Goal: Task Accomplishment & Management: Use online tool/utility

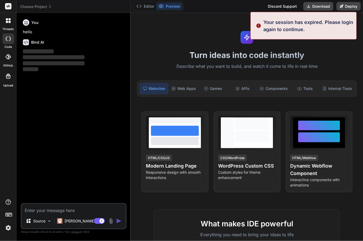
scroll to position [17, 0]
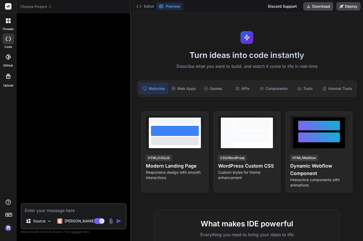
click at [258, 25] on div "Turn ideas into code instantly Describe what you want to build, and watch it co…" at bounding box center [247, 127] width 232 height 228
click at [9, 232] on img at bounding box center [8, 227] width 9 height 9
click at [90, 136] on div at bounding box center [74, 110] width 105 height 186
click at [5, 33] on div at bounding box center [8, 38] width 12 height 11
click at [9, 42] on div at bounding box center [8, 38] width 12 height 11
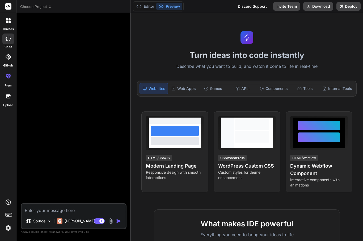
scroll to position [9, 0]
click at [161, 170] on p "Responsive design with smooth interactions" at bounding box center [175, 175] width 58 height 11
click at [190, 116] on span "View Prompt" at bounding box center [190, 118] width 23 height 5
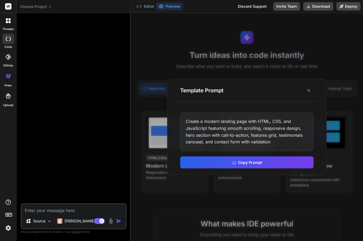
click at [314, 84] on div "Template Prompt" at bounding box center [247, 90] width 146 height 23
click at [311, 86] on button at bounding box center [309, 91] width 10 height 10
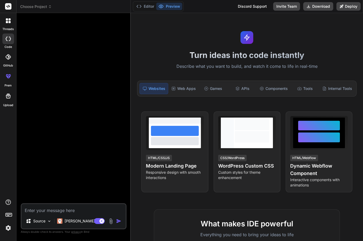
click at [187, 83] on div "Web Apps" at bounding box center [183, 88] width 29 height 11
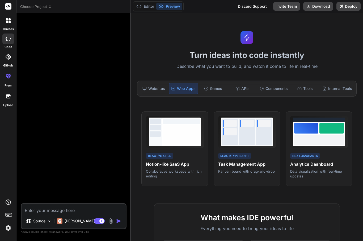
scroll to position [0, 0]
click at [7, 68] on div "prem" at bounding box center [8, 78] width 16 height 20
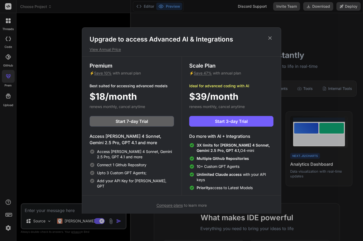
click at [10, 16] on div "Upgrade to access Advanced AI & Integrations View Annual Price Premium ⚡ Save 1…" at bounding box center [181, 120] width 363 height 241
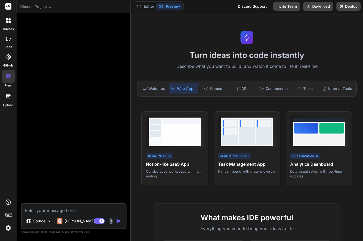
click at [7, 21] on icon at bounding box center [7, 22] width 2 height 2
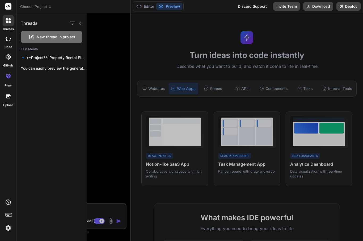
click at [108, 161] on div at bounding box center [225, 127] width 276 height 228
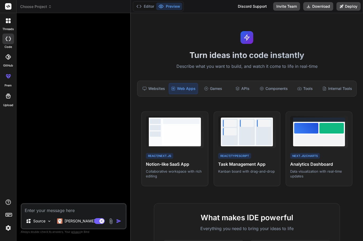
click at [9, 27] on label "threads" at bounding box center [7, 29] width 11 height 5
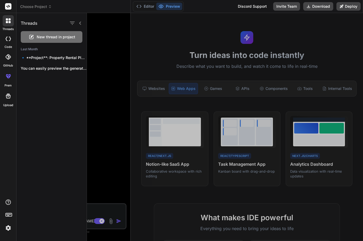
click at [29, 37] on icon at bounding box center [31, 37] width 6 height 6
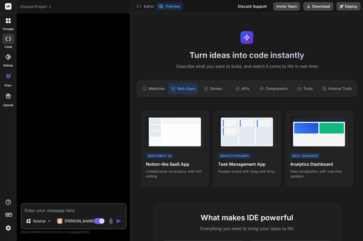
click at [48, 213] on textarea at bounding box center [74, 209] width 104 height 10
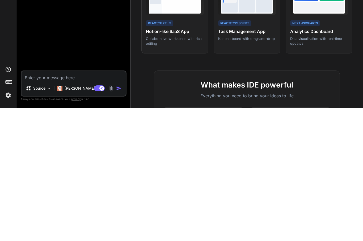
type textarea "x"
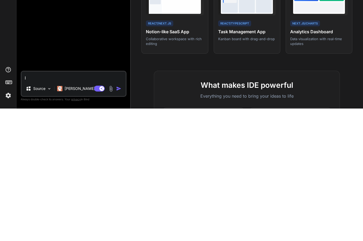
type textarea "I"
type textarea "x"
type textarea "I w"
type textarea "x"
type textarea "I wa"
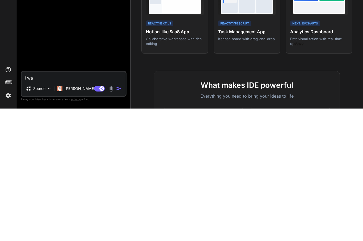
type textarea "x"
type textarea "I wam"
type textarea "x"
type textarea "I wamt"
type textarea "x"
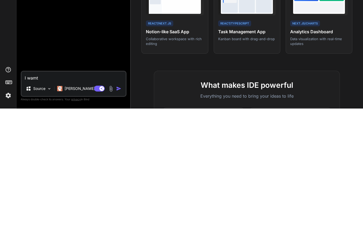
type textarea "I want"
type textarea "x"
type textarea "I want t"
type textarea "x"
type textarea "I want to"
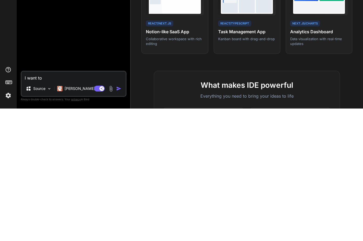
type textarea "x"
type textarea "I want to ta"
type textarea "x"
type textarea "I want to tal"
type textarea "x"
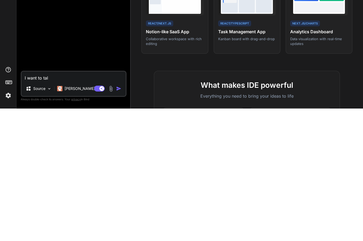
type textarea "I want to tale"
type textarea "x"
type textarea "I want to take"
type textarea "x"
type textarea "I want to take a"
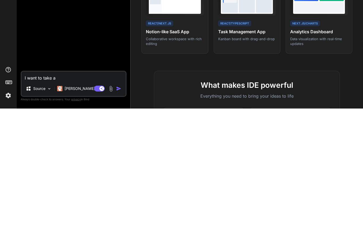
type textarea "x"
type textarea "I want to take a"
type textarea "x"
type textarea "I want to take a r"
type textarea "x"
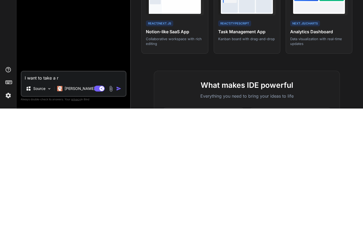
type textarea "I want to take a re"
type textarea "x"
type textarea "I want to take a reu"
type textarea "x"
type textarea "I want to take a re"
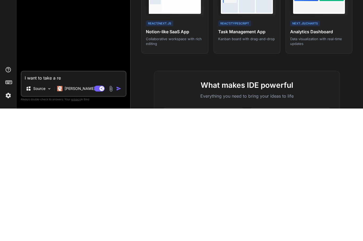
type textarea "x"
type textarea "I want to take a res"
type textarea "x"
type textarea "I want to take a resi"
type textarea "x"
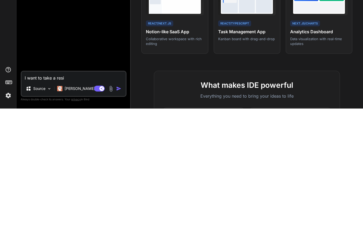
type textarea "I want to take a rest"
type textarea "x"
type textarea "I want to take a rest,e"
type textarea "x"
type textarea "I want to take a rest,em"
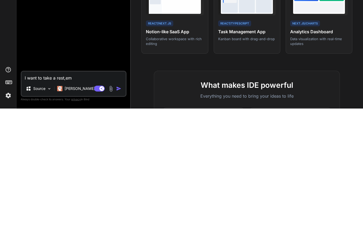
type textarea "x"
type textarea "I want to take a rest,e"
type textarea "x"
type textarea "I want to take a rest,"
type textarea "x"
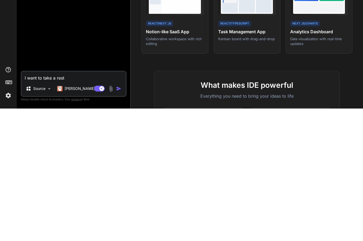
type textarea "I want to take a res"
type textarea "x"
type textarea "I want to take a resu"
type textarea "x"
type textarea "I want to take a resum"
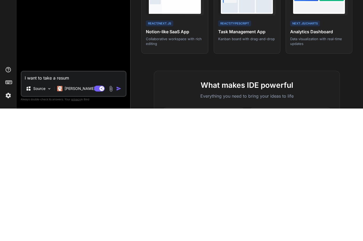
type textarea "x"
type textarea "I want to take a resume"
type textarea "x"
type textarea "I want to take a resume"
type textarea "x"
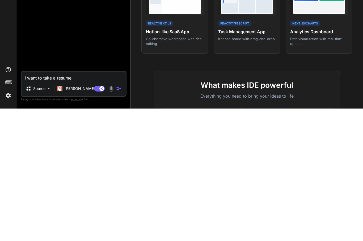
type textarea "I want to take a resume u"
type textarea "x"
type textarea "I want to take a resume ul"
type textarea "x"
type textarea "I want to take a resume ull"
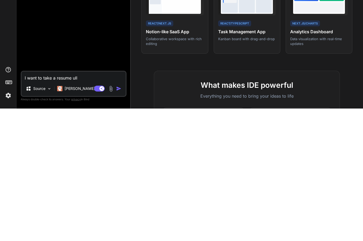
type textarea "x"
type textarea "I want to take a resume [PERSON_NAME]"
type textarea "x"
type textarea "I want to take a resume ulload"
type textarea "x"
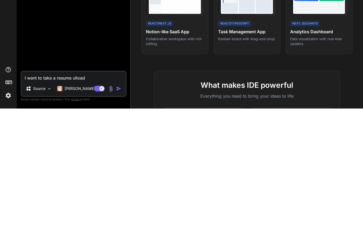
type textarea "I want to take a resume upload"
type textarea "x"
type textarea "I want to take a resume upload a"
type textarea "x"
type textarea "I want to take a resume upload am"
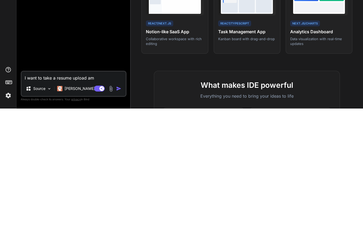
type textarea "x"
type textarea "I want to take a resume upload amd"
type textarea "x"
type textarea "I want to take a resume upload and"
type textarea "x"
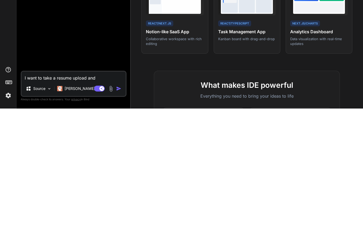
type textarea "I want to take a resume upload and t"
type textarea "x"
type textarea "I want to take a resume upload and tur"
type textarea "x"
type textarea "I want to take a resume upload and turn"
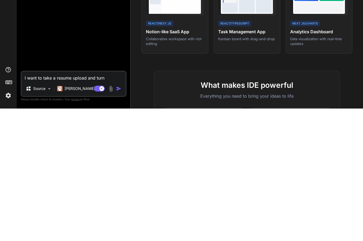
type textarea "x"
type textarea "I want to take a resume upload and turn i"
type textarea "x"
type textarea "I want to take a resume upload and turn it"
type textarea "x"
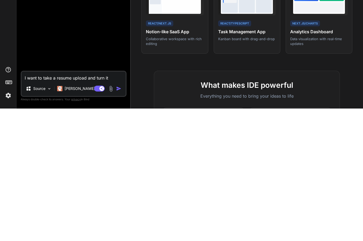
type textarea "I want to take a resume upload and turn it"
type textarea "x"
type textarea "I want to take a resume upload and turn it i"
type textarea "x"
type textarea "I want to take a resume upload and turn it I"
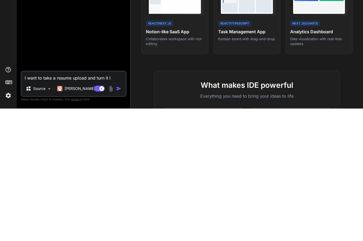
type textarea "x"
type textarea "I want to take a resume upload and turn it I t"
type textarea "x"
type textarea "I want to take a resume upload and turn it I to"
type textarea "x"
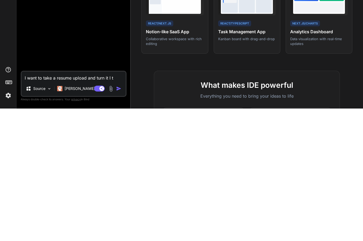
type textarea "I want to take a resume upload and turn it I"
type textarea "x"
type textarea "I want to take a resume upload and turn it"
type textarea "x"
type textarea "I want to take a resume upload and turn it t"
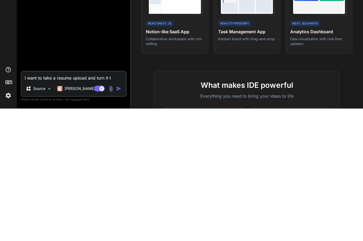
type textarea "x"
type textarea "I want to take a resume upload and turn it to"
type textarea "x"
type textarea "I want to take a resume upload and turn it to a"
type textarea "x"
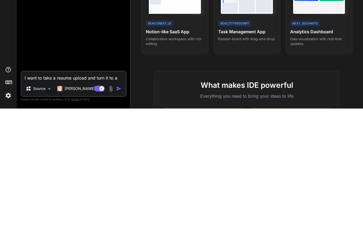
type textarea "I want to take a resume upload and turn it to a"
type textarea "x"
type textarea "I want to take a resume upload and turn it to a ht"
type textarea "x"
type textarea "I want to take a resume upload and turn it to a htm"
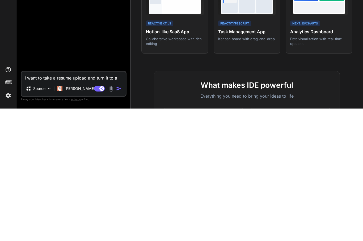
type textarea "x"
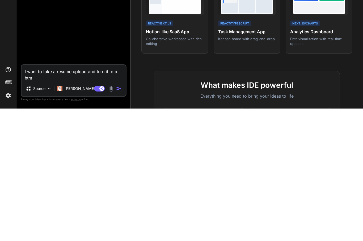
type textarea "I want to take a resume upload and turn it to a html"
type textarea "x"
type textarea "I want to take a resume upload and turn it to a html/c"
type textarea "x"
type textarea "I want to take a resume upload and turn it to a html/css"
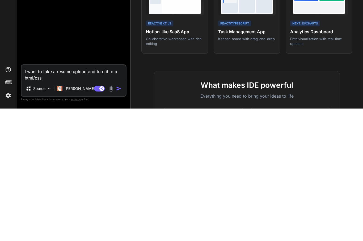
type textarea "x"
type textarea "I want to take a resume upload and turn it to a html/css f"
type textarea "x"
type textarea "I want to take a resume upload and turn it to a html/css fo"
type textarea "x"
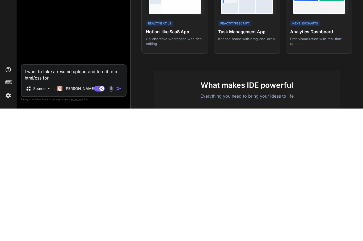
type textarea "I want to take a resume upload and turn it to a html/css for"
type textarea "x"
type textarea "I want to take a resume upload and turn it to a html/css for u"
type textarea "x"
type textarea "I want to take a resume upload and turn it to a html/css for us"
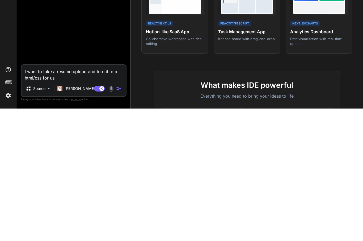
type textarea "x"
type textarea "I want to take a resume upload and turn it to a html/css for use"
type textarea "x"
type textarea "I want to take a resume upload and turn it to a html/css for use"
type textarea "x"
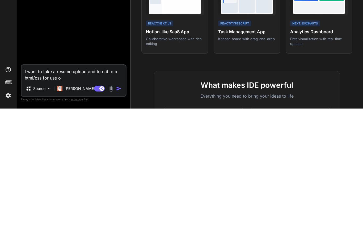
type textarea "I want to take a resume upload and turn it to a html/css for use on"
type textarea "x"
type textarea "I want to take a resume upload and turn it to a html/css for use on a"
type textarea "x"
type textarea "I want to take a resume upload and turn it to a html/css for use on a"
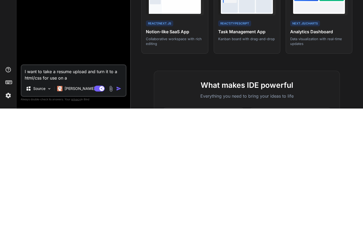
type textarea "x"
type textarea "I want to take a resume upload and turn it to a html/css for use on a b"
type textarea "x"
type textarea "I want to take a resume upload and turn it to a html/css for use on a bri"
type textarea "x"
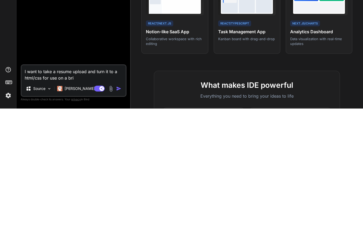
type textarea "I want to take a resume upload and turn it to a html/css for use on a briz"
type textarea "x"
type textarea "I want to take a resume upload and turn it to a html/css for use on a brizy"
type textarea "x"
type textarea "I want to take a resume upload and turn it to a html/css for use on a brizy"
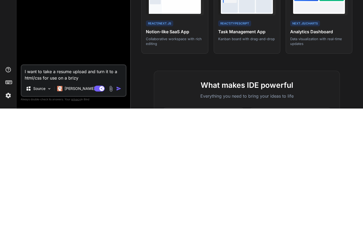
type textarea "x"
type textarea "I want to take a resume upload and turn it to a html/css for use on a brizy cl"
type textarea "x"
type textarea "I want to take a resume upload and turn it to a html/css for use on a brizy clo"
type textarea "x"
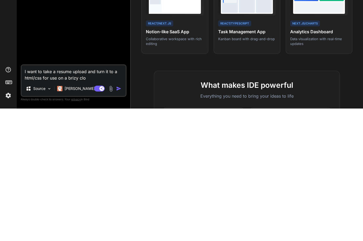
type textarea "I want to take a resume upload and turn it to a html/css for use on a brizy clou"
type textarea "x"
type textarea "I want to take a resume upload and turn it to a html/css for use on a brizy clo…"
type textarea "x"
type textarea "I want to take a resume upload and turn it to a html/css for use on a brizy clo…"
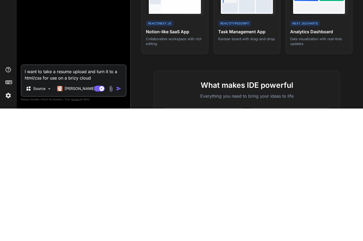
type textarea "x"
type textarea "I want to take a resume upload and turn it to a html/css for use on a brizy clo…"
type textarea "x"
type textarea "I want to take a resume upload and turn it to a html/css for use on a brizy clo…"
type textarea "x"
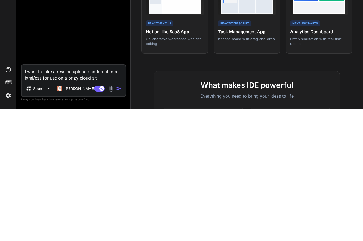
type textarea "I want to take a resume upload and turn it to a html/css for use on a brizy clo…"
type textarea "x"
type textarea "I want to take a resume upload and turn it to a html/css for use on a brizy clo…"
click at [118, 218] on img "button" at bounding box center [118, 220] width 5 height 5
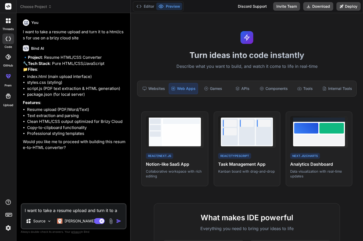
type textarea "x"
click at [42, 210] on textarea "I want to take a resume upload and turn it to a html/css for use on a brizy clo…" at bounding box center [74, 209] width 104 height 10
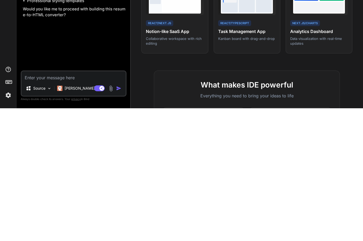
type textarea "x"
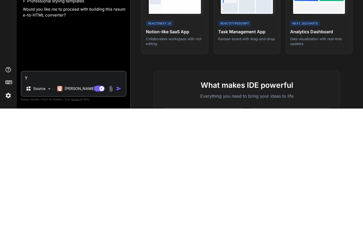
type textarea "Ye"
type textarea "x"
type textarea "Yes"
type textarea "x"
type textarea "Yes"
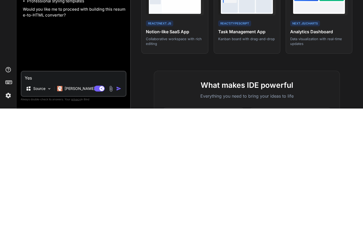
click at [120, 218] on img "button" at bounding box center [118, 220] width 5 height 5
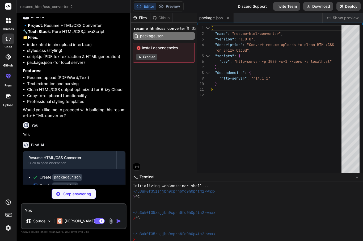
scroll to position [32, 0]
type textarea "x"
type textarea "</div> </div> <script src="[URL][DOMAIN_NAME]"></script> <script src="script.js…"
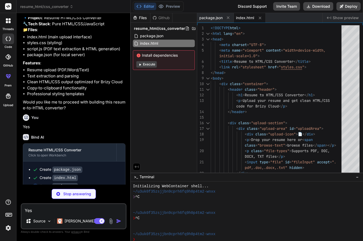
scroll to position [40, 0]
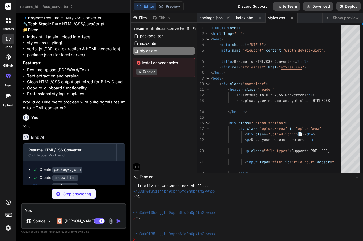
type textarea "x"
type textarea ".upload-area { padding: 40px 20px; } }"
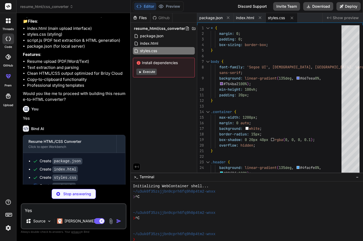
scroll to position [48, 0]
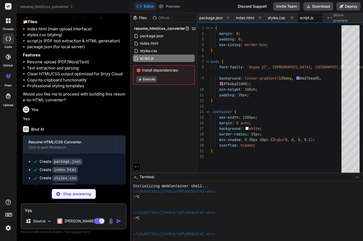
type textarea "x"
type textarea "}"
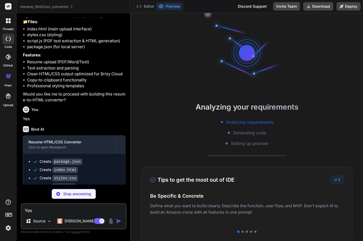
scroll to position [32, 0]
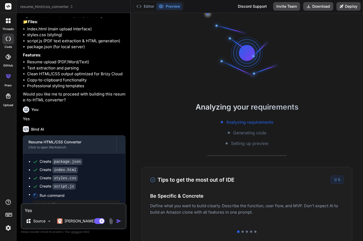
type textarea "x"
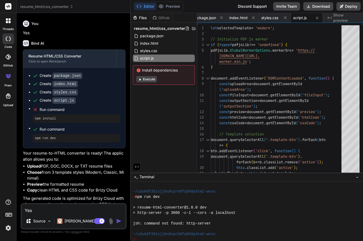
scroll to position [133, 0]
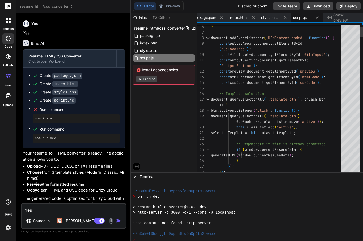
type textarea "generateHTML(window.currentResumeData); } }); }); // Upload area events uploadA…"
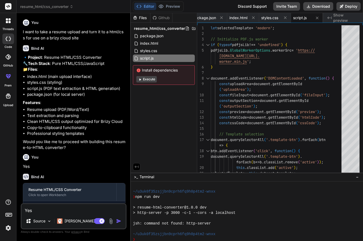
scroll to position [0, 0]
type textarea "x"
click at [346, 18] on span "Show preview" at bounding box center [346, 17] width 26 height 11
click at [345, 15] on div "Created with Pixso. Show preview" at bounding box center [343, 18] width 40 height 10
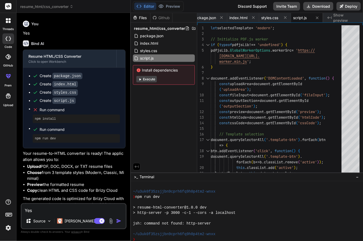
scroll to position [18, 0]
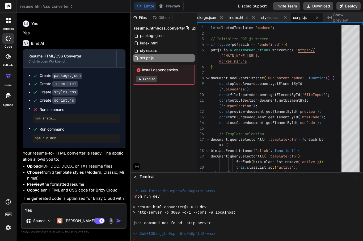
click at [37, 207] on textarea "Yes" at bounding box center [74, 209] width 104 height 10
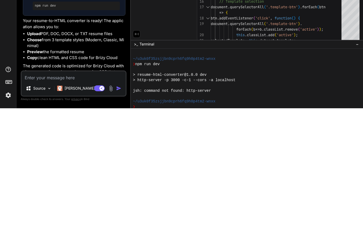
type textarea "x"
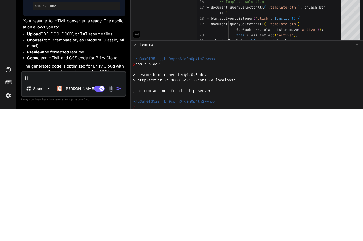
type textarea "Ho"
type textarea "x"
type textarea "How"
type textarea "x"
type textarea "How"
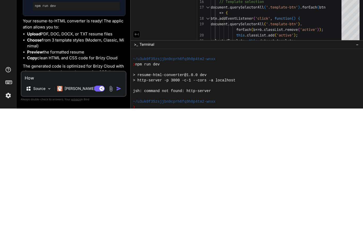
type textarea "x"
type textarea "How d"
type textarea "x"
type textarea "How do"
type textarea "x"
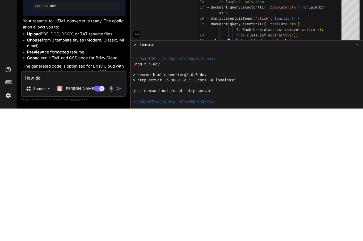
type textarea "How do"
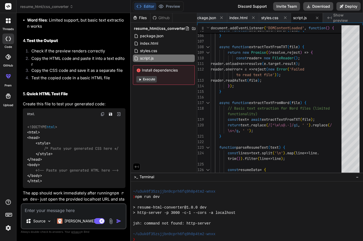
scroll to position [0, 0]
click at [239, 18] on span "index.html" at bounding box center [238, 17] width 18 height 5
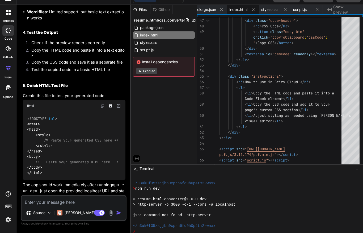
scroll to position [133, 0]
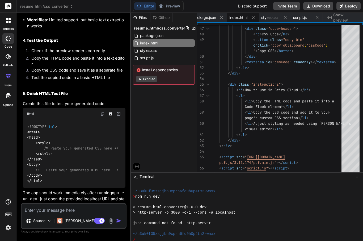
click at [175, 231] on span "~/u3uk0f35zsjjbn9cprh6fq9h0p4tm2-wnxx" at bounding box center [174, 233] width 82 height 5
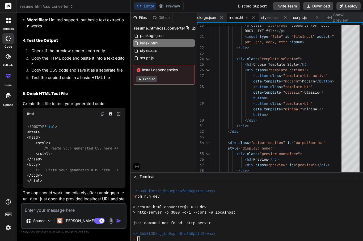
click at [55, 208] on textarea at bounding box center [74, 209] width 104 height 10
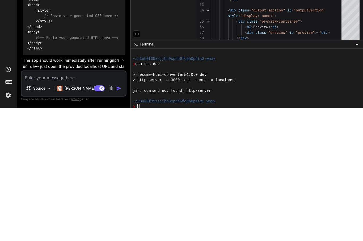
scroll to position [18, 0]
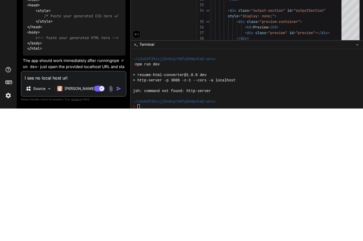
click at [118, 218] on img "button" at bounding box center [118, 220] width 5 height 5
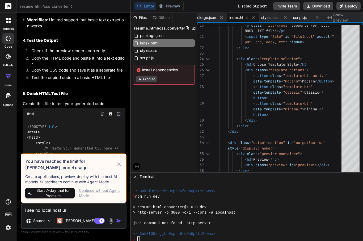
click at [121, 157] on div "You have reached the limit for [PERSON_NAME] model usage Create applications, p…" at bounding box center [74, 178] width 106 height 49
click at [122, 162] on icon at bounding box center [119, 164] width 6 height 6
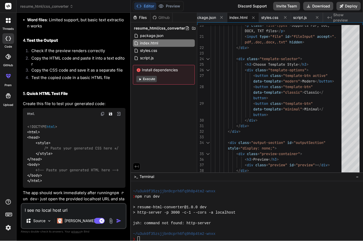
click at [119, 223] on img "button" at bounding box center [118, 220] width 5 height 5
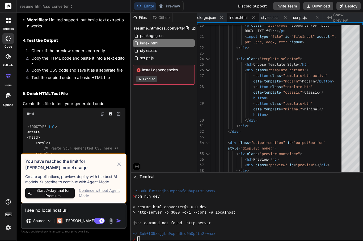
click at [121, 167] on icon at bounding box center [119, 164] width 6 height 6
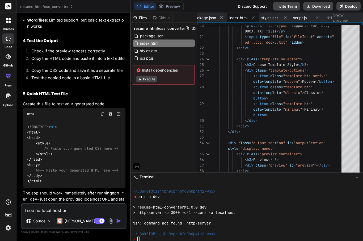
scroll to position [0, 0]
click at [165, 16] on div "Github" at bounding box center [161, 17] width 22 height 5
click at [147, 16] on div "Files" at bounding box center [140, 17] width 19 height 5
click at [211, 16] on span "package.json" at bounding box center [204, 17] width 23 height 5
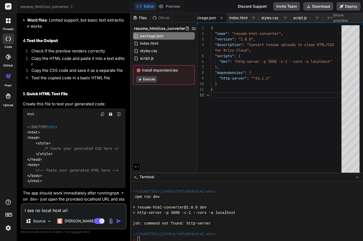
scroll to position [11, 0]
click at [248, 17] on span "index.html" at bounding box center [245, 17] width 18 height 5
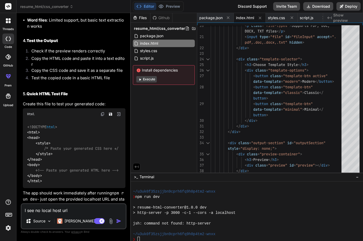
click at [282, 16] on span "styles.css" at bounding box center [276, 17] width 17 height 5
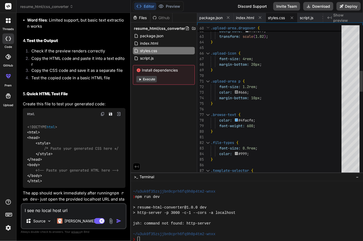
scroll to position [0, 0]
click at [346, 17] on span "Show preview" at bounding box center [346, 17] width 26 height 11
click at [341, 17] on span "Show preview" at bounding box center [346, 17] width 26 height 11
click at [351, 6] on button "Deploy" at bounding box center [349, 6] width 24 height 9
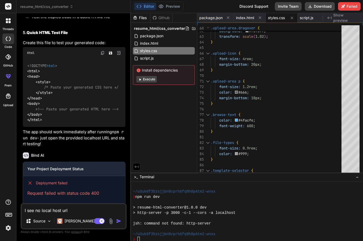
click at [143, 82] on button "Execute" at bounding box center [146, 79] width 20 height 6
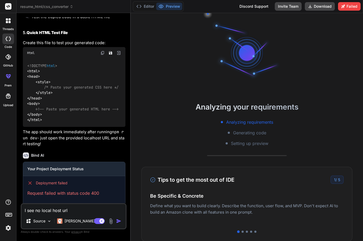
scroll to position [18, 0]
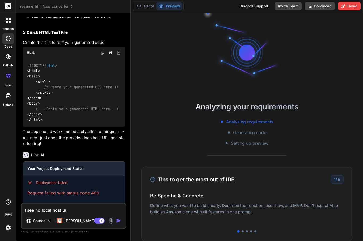
click at [119, 219] on img "button" at bounding box center [118, 220] width 5 height 5
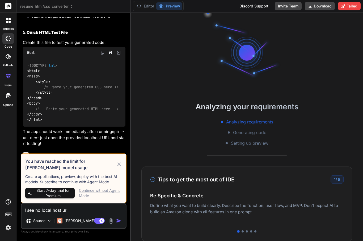
click at [109, 191] on div "Continue without Agent Mode" at bounding box center [100, 193] width 43 height 11
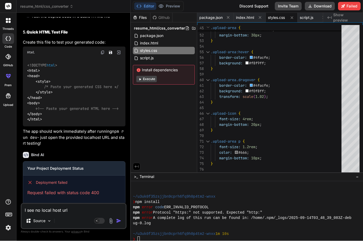
scroll to position [660, 0]
click at [121, 219] on img "button" at bounding box center [118, 220] width 5 height 5
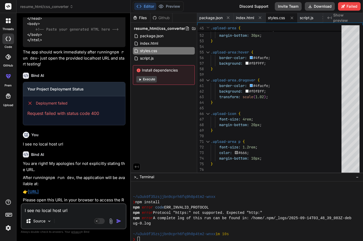
scroll to position [740, 0]
click at [39, 189] on link "[URL]" at bounding box center [33, 191] width 11 height 5
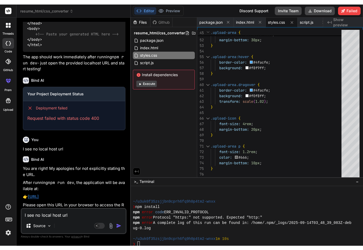
scroll to position [10, 0]
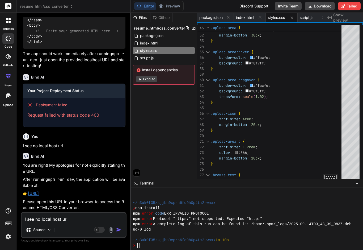
click at [39, 195] on link "[URL]" at bounding box center [33, 193] width 11 height 5
click at [39, 196] on link "[URL]" at bounding box center [33, 193] width 11 height 5
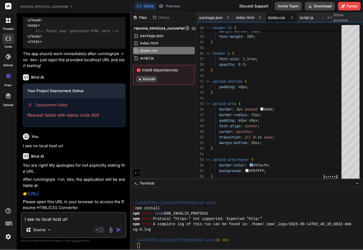
click at [11, 15] on div at bounding box center [8, 20] width 11 height 11
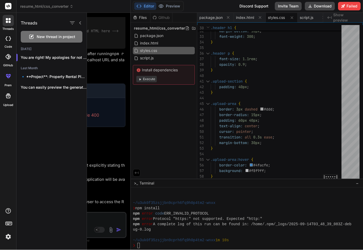
click at [7, 33] on div at bounding box center [8, 38] width 12 height 11
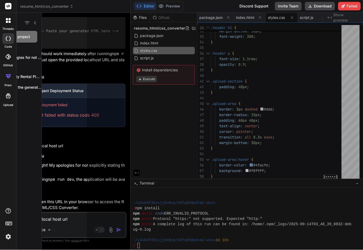
scroll to position [0, 0]
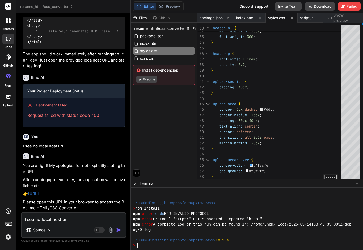
click at [6, 64] on label "GitHub" at bounding box center [8, 65] width 10 height 5
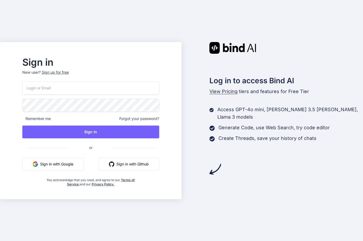
click at [52, 170] on button "Sign in with Google" at bounding box center [52, 164] width 61 height 13
